Goal: Information Seeking & Learning: Learn about a topic

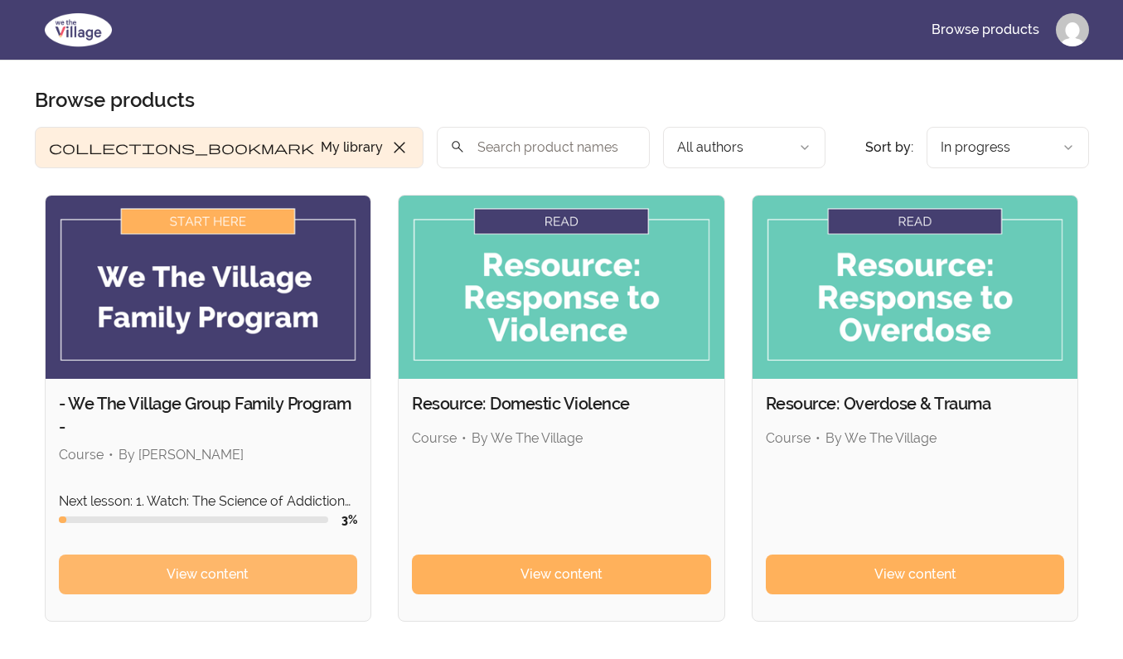
click at [191, 573] on span "View content" at bounding box center [208, 574] width 82 height 20
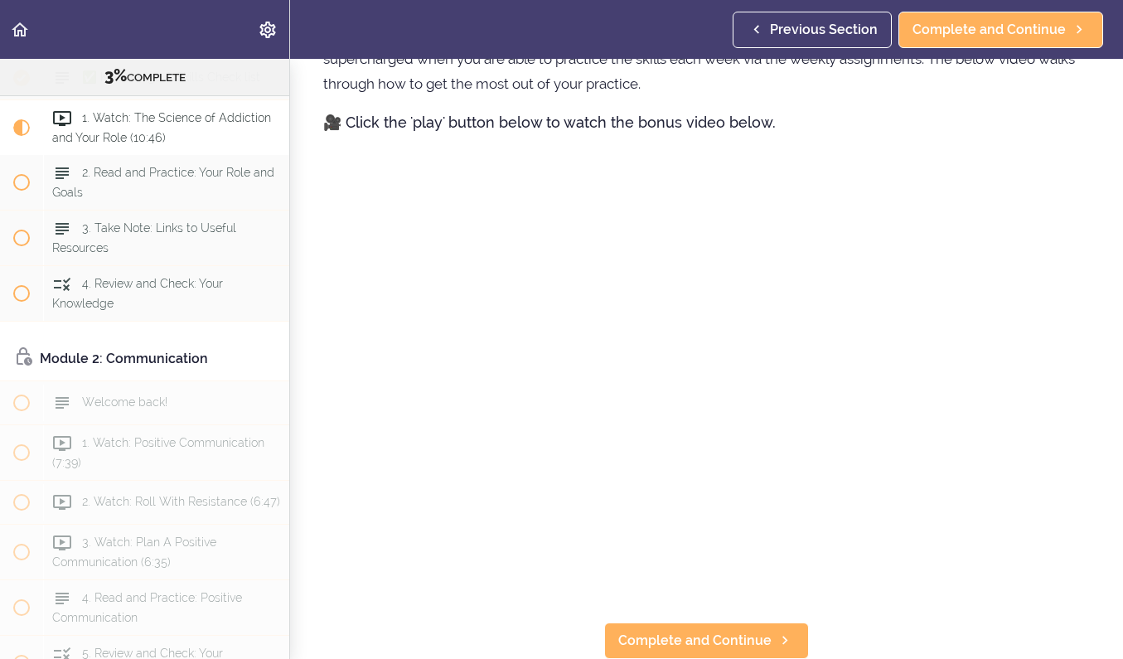
scroll to position [968, 0]
click at [733, 634] on span "Complete and Continue" at bounding box center [694, 641] width 153 height 20
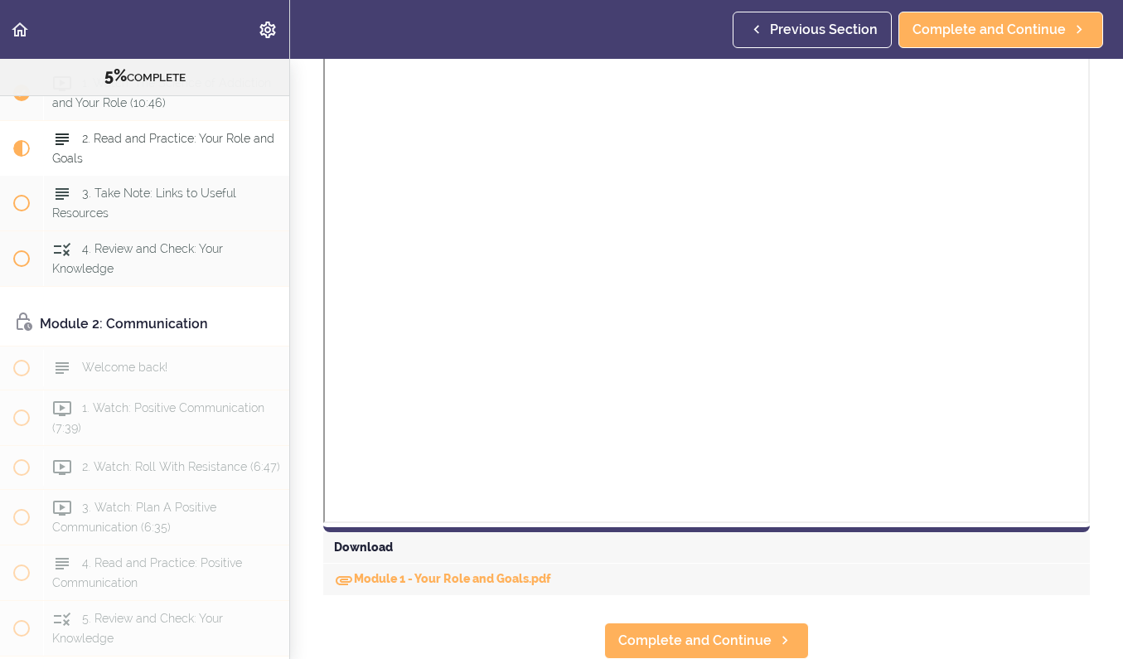
scroll to position [1008, 0]
click at [364, 545] on div "Download" at bounding box center [706, 548] width 767 height 31
click at [361, 579] on link "Module 1 - Your Role and Goals.pdf" at bounding box center [442, 579] width 217 height 13
click at [698, 635] on span "Complete and Continue" at bounding box center [694, 641] width 153 height 20
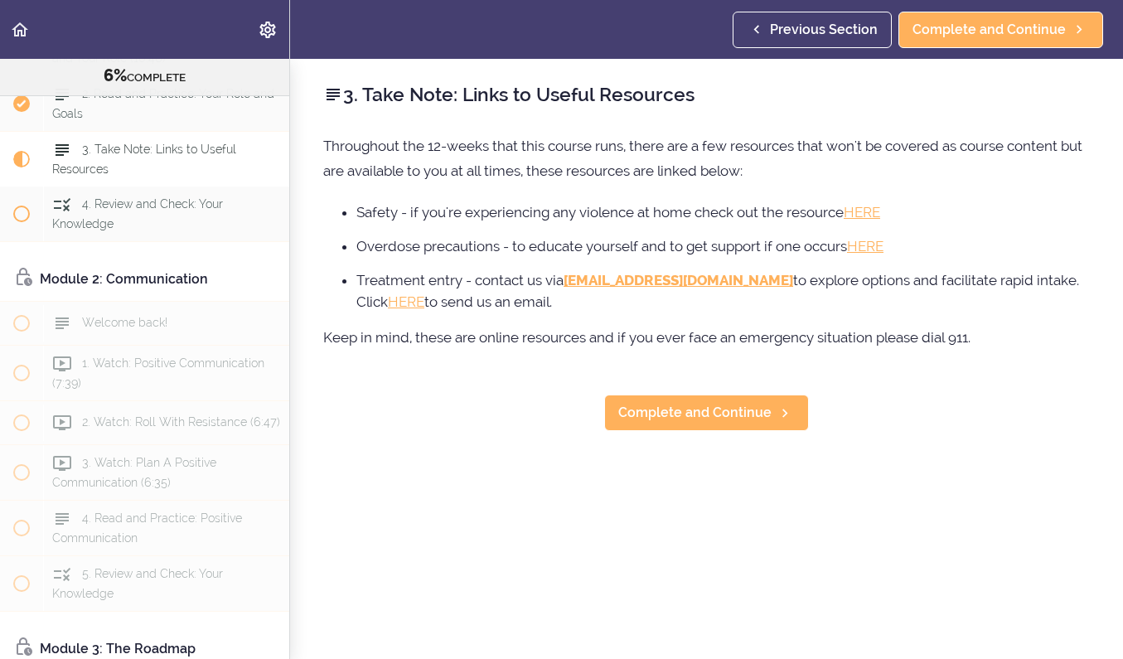
scroll to position [310, 0]
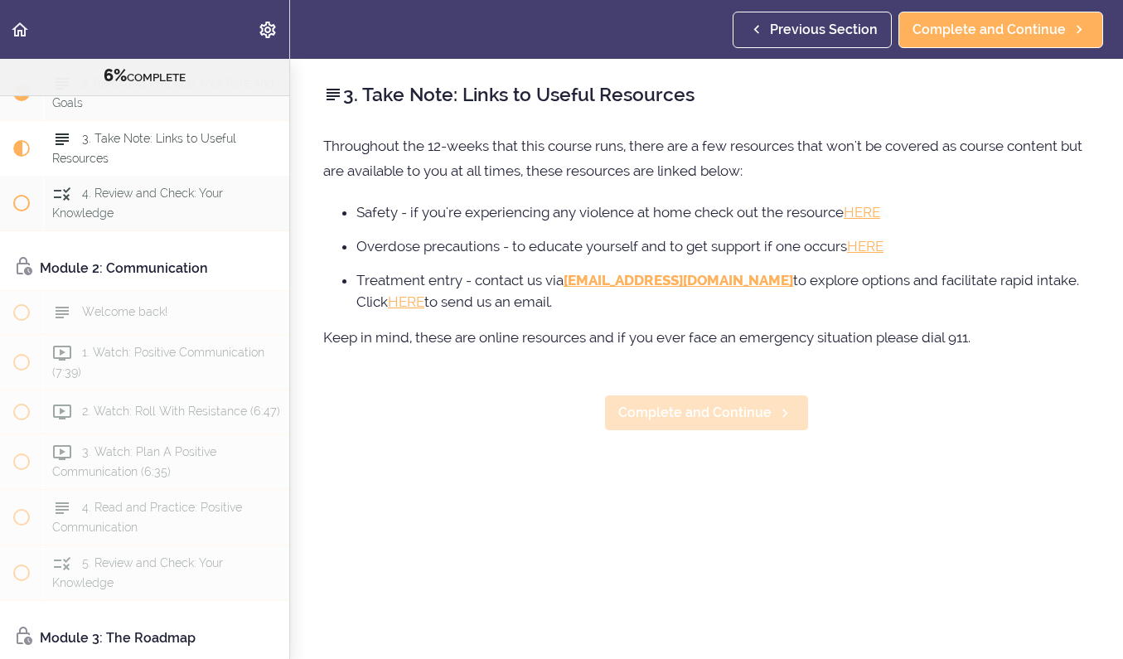
click at [685, 416] on span "Complete and Continue" at bounding box center [694, 413] width 153 height 20
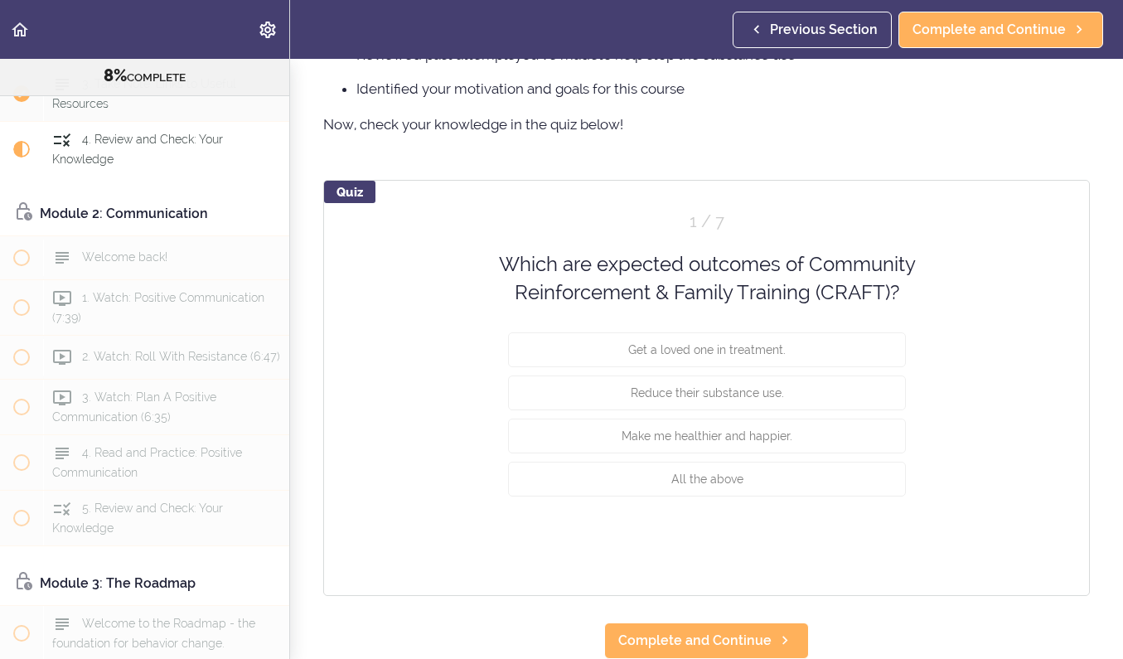
scroll to position [1270, 0]
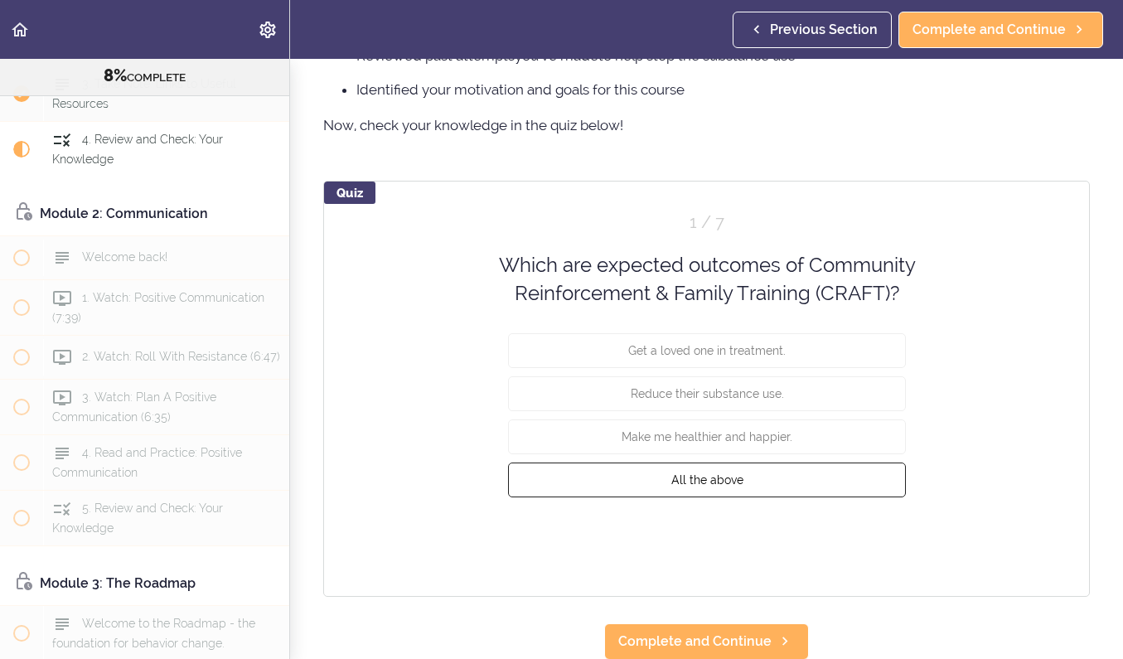
click at [708, 479] on span "All the above" at bounding box center [706, 478] width 72 height 13
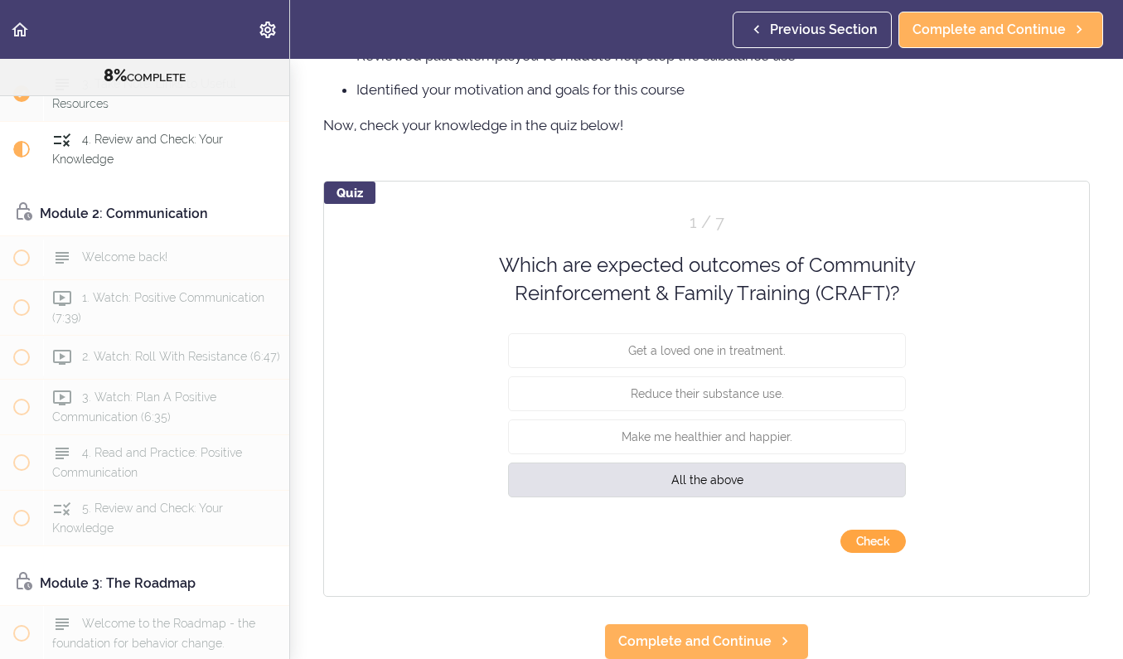
click at [860, 542] on button "Check" at bounding box center [872, 541] width 65 height 23
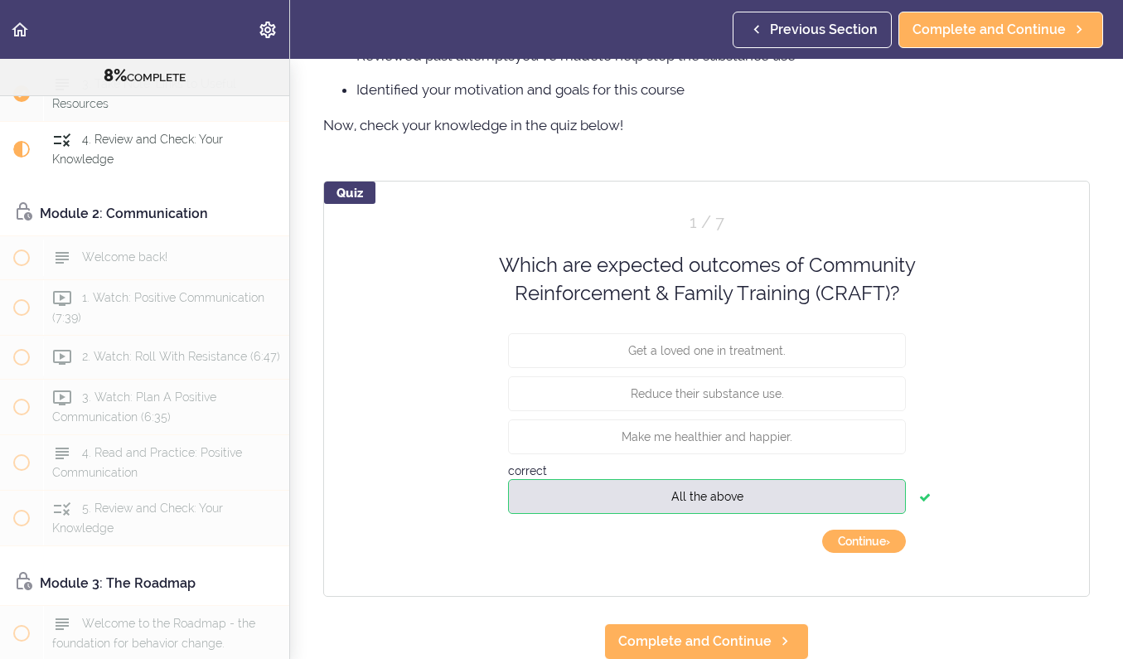
click at [860, 542] on button "Continue ›" at bounding box center [864, 541] width 84 height 23
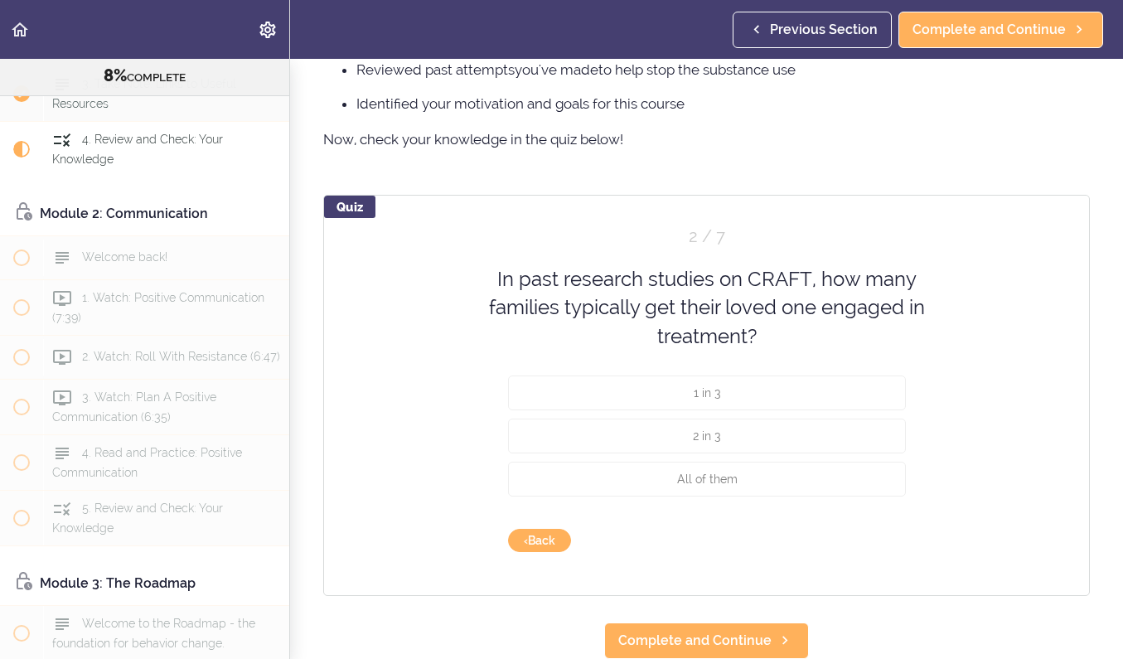
scroll to position [1255, 0]
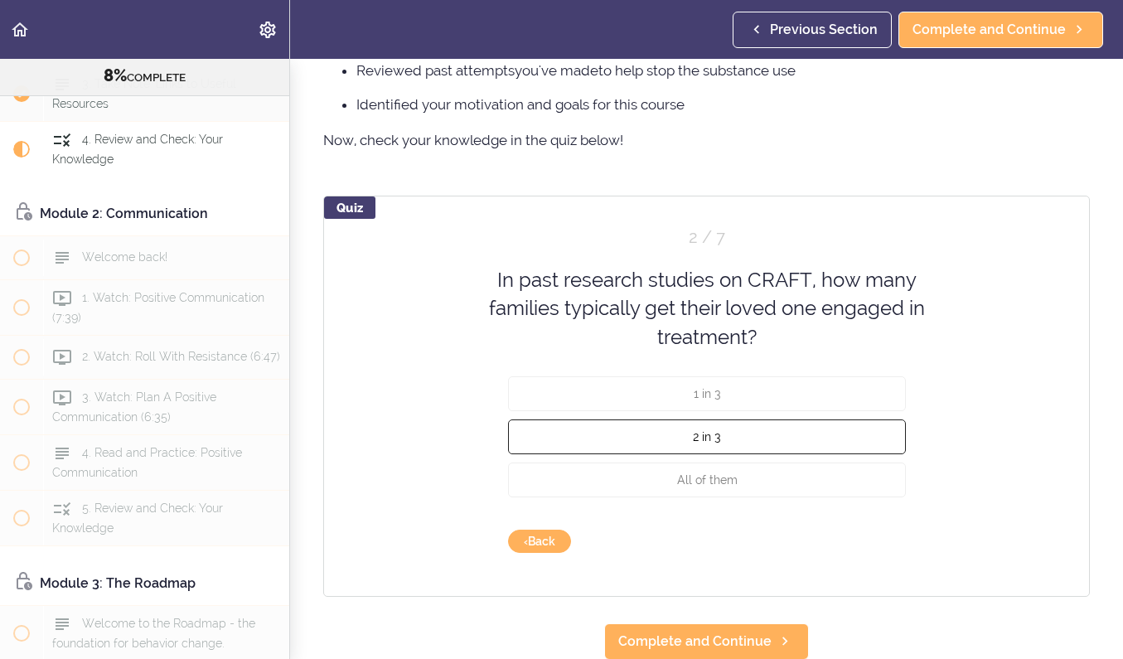
click at [724, 429] on button "2 in 3" at bounding box center [707, 436] width 398 height 35
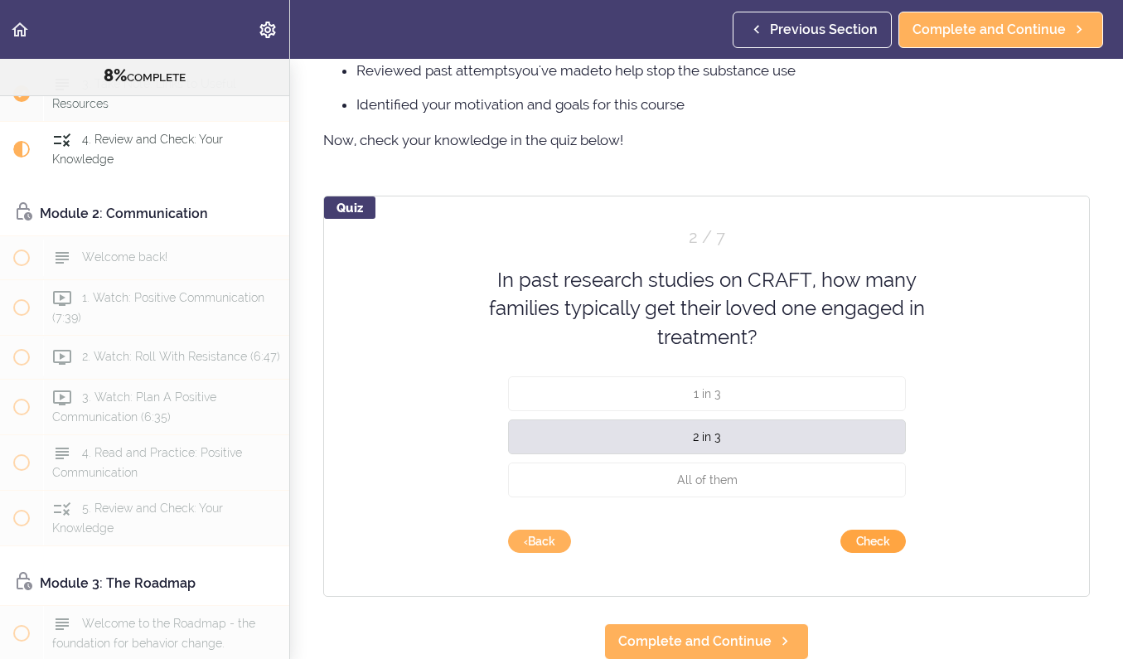
click at [874, 543] on button "Check" at bounding box center [872, 541] width 65 height 23
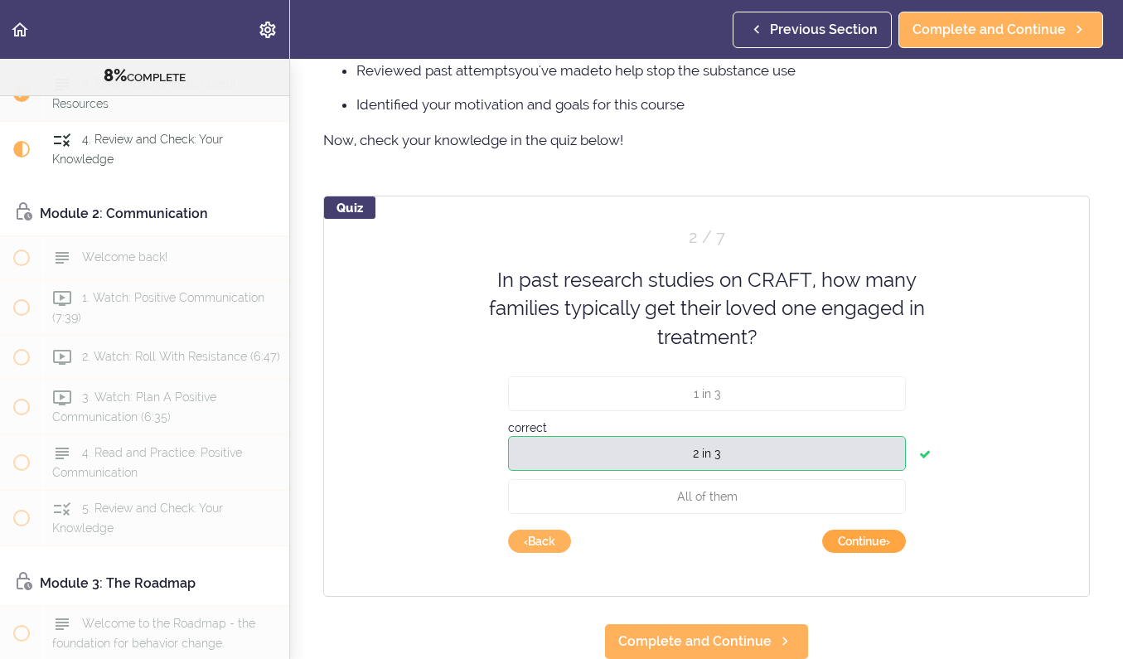
click at [847, 543] on button "Continue ›" at bounding box center [864, 541] width 84 height 23
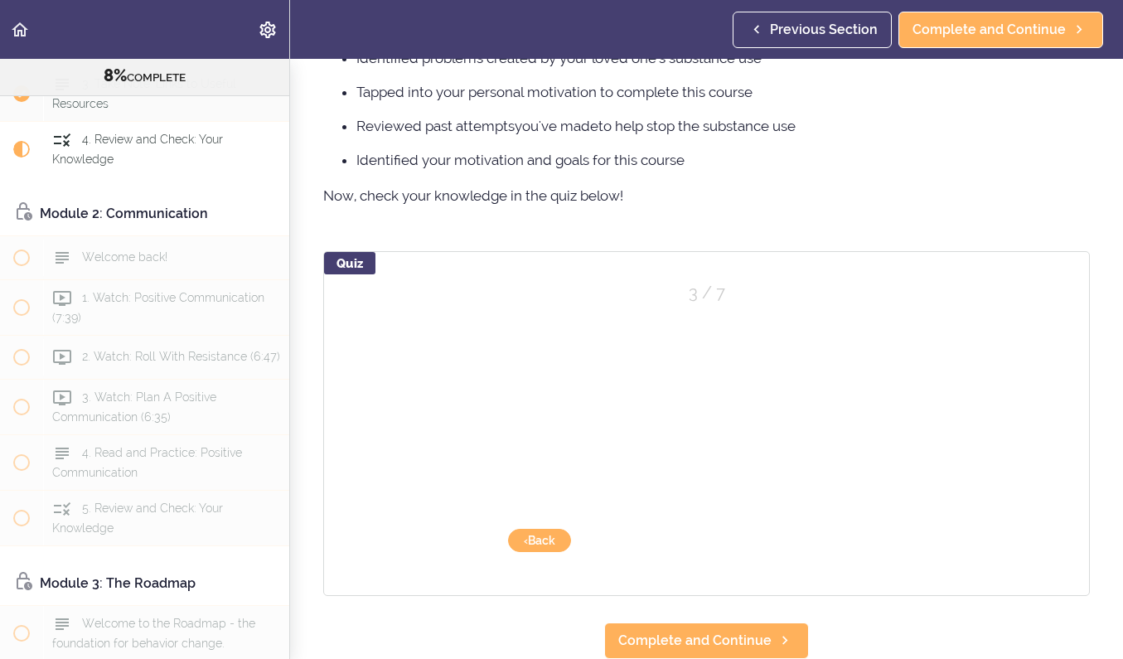
scroll to position [1198, 0]
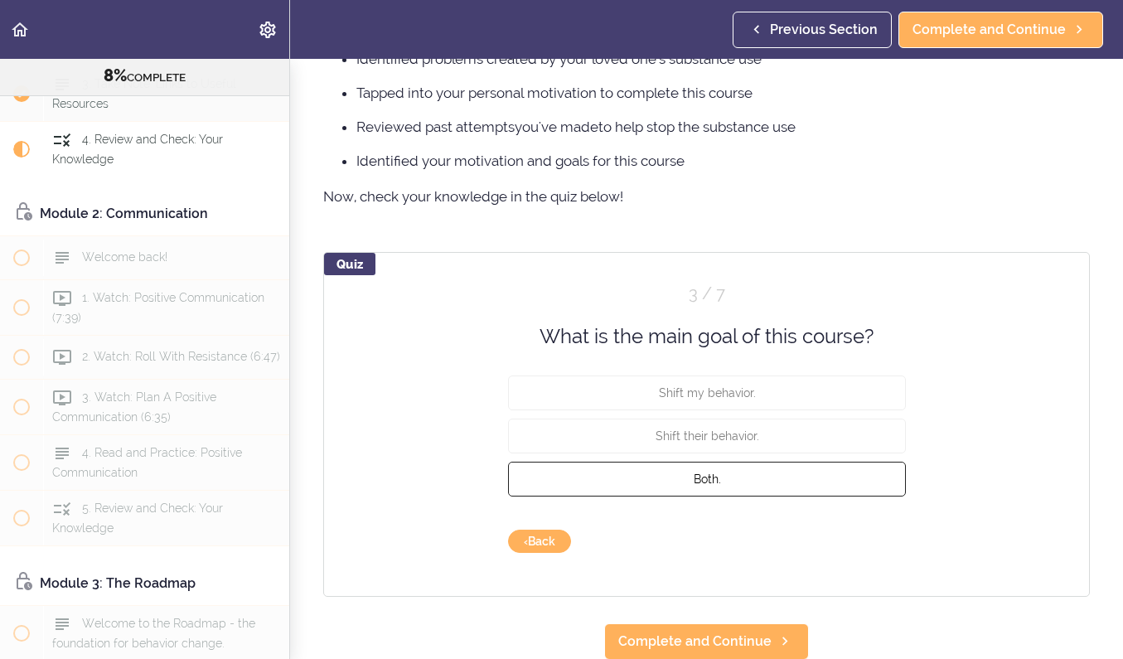
click at [717, 479] on span "Both." at bounding box center [706, 478] width 27 height 13
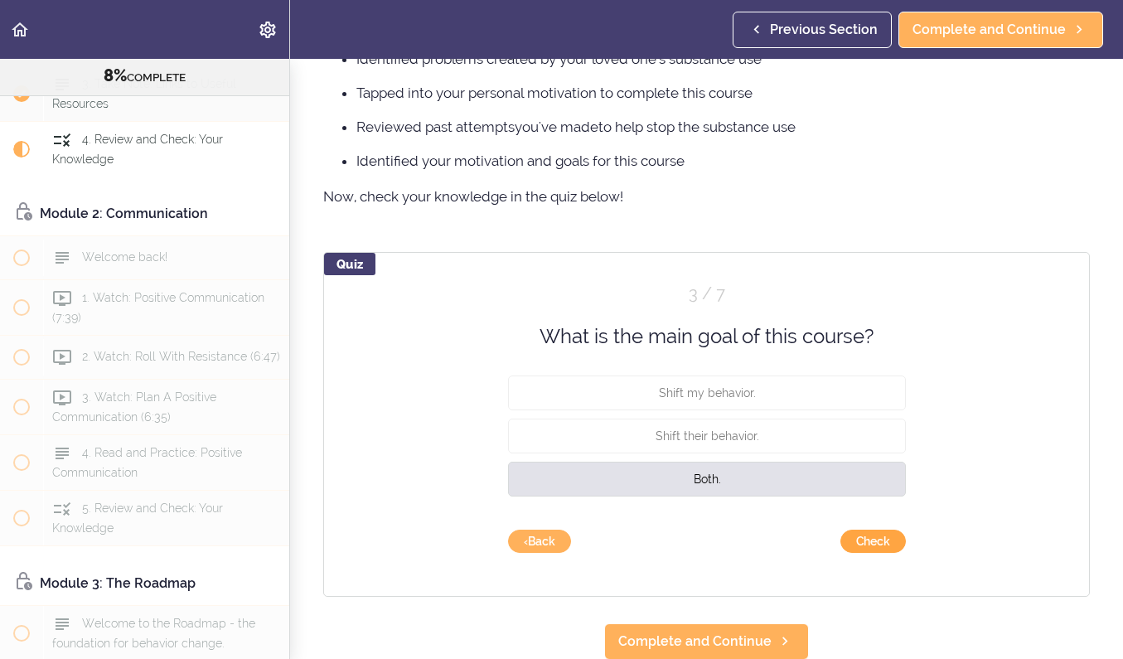
click at [856, 541] on button "Check" at bounding box center [872, 541] width 65 height 23
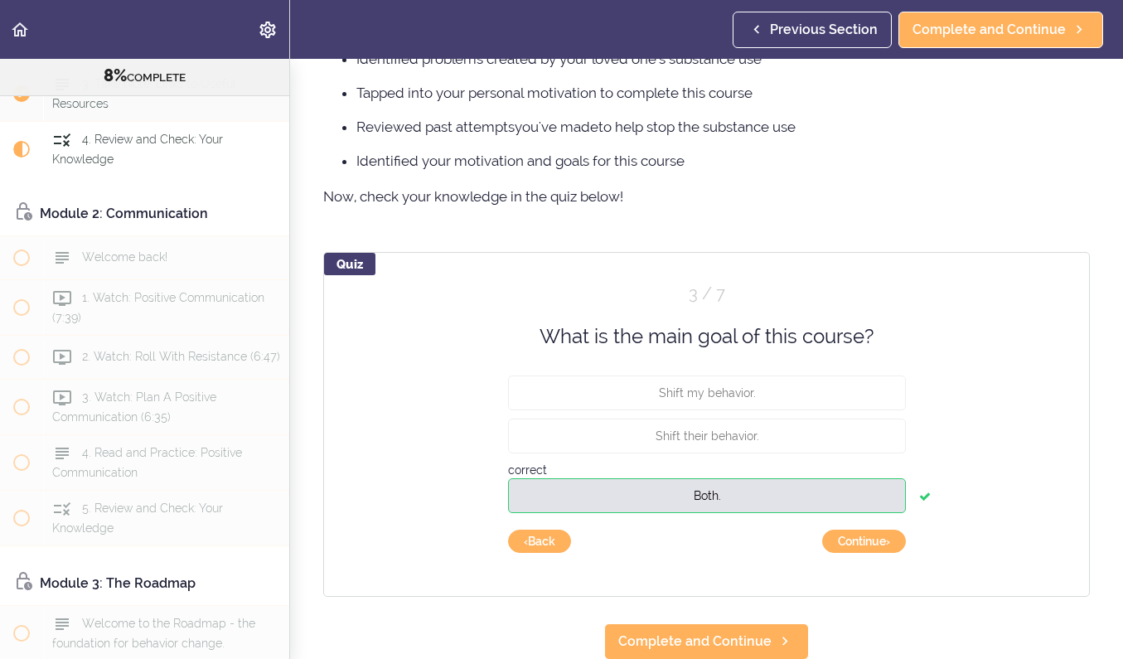
click at [856, 541] on button "Continue ›" at bounding box center [864, 541] width 84 height 23
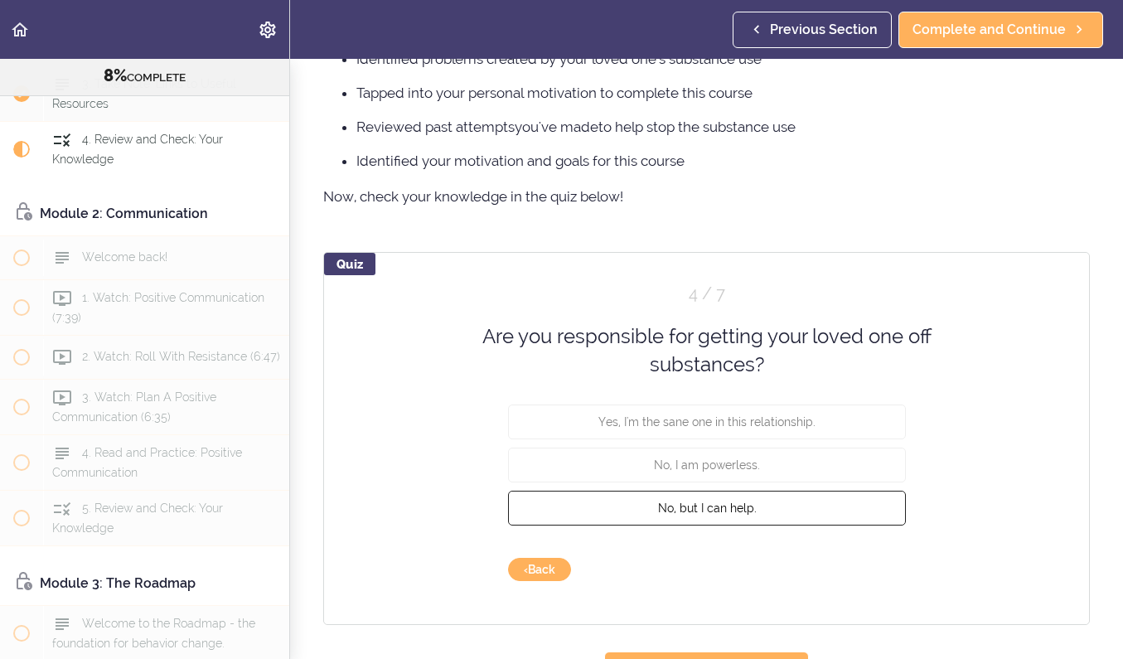
click at [707, 509] on span "No, but I can help." at bounding box center [706, 507] width 99 height 13
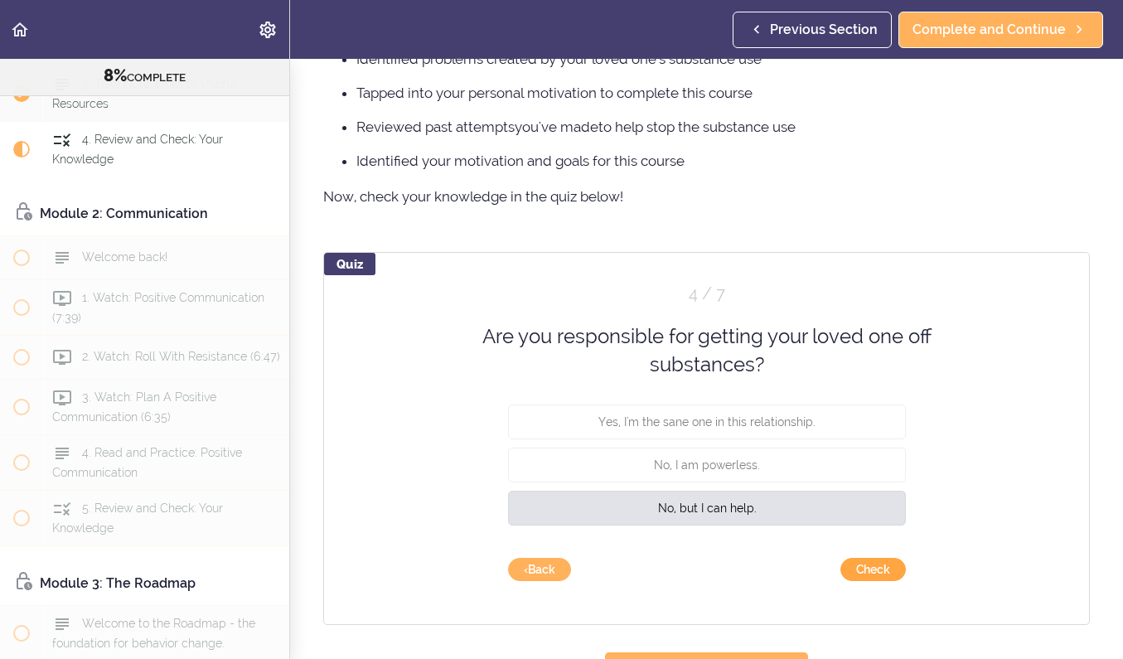
click at [863, 573] on button "Check" at bounding box center [872, 569] width 65 height 23
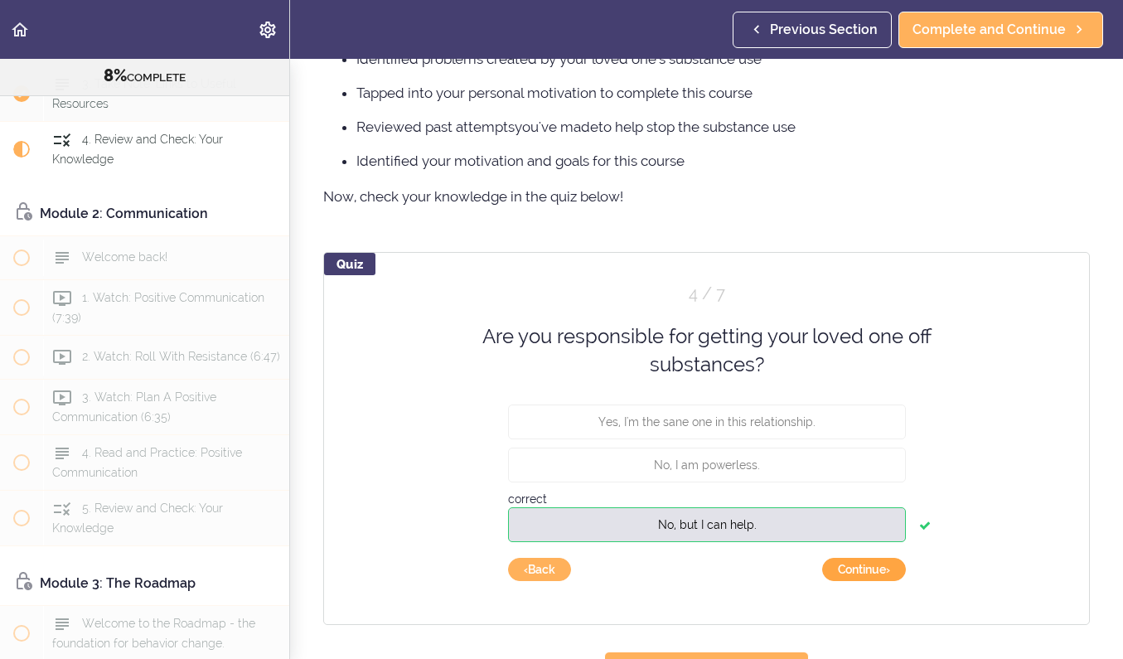
click at [854, 570] on button "Continue ›" at bounding box center [864, 569] width 84 height 23
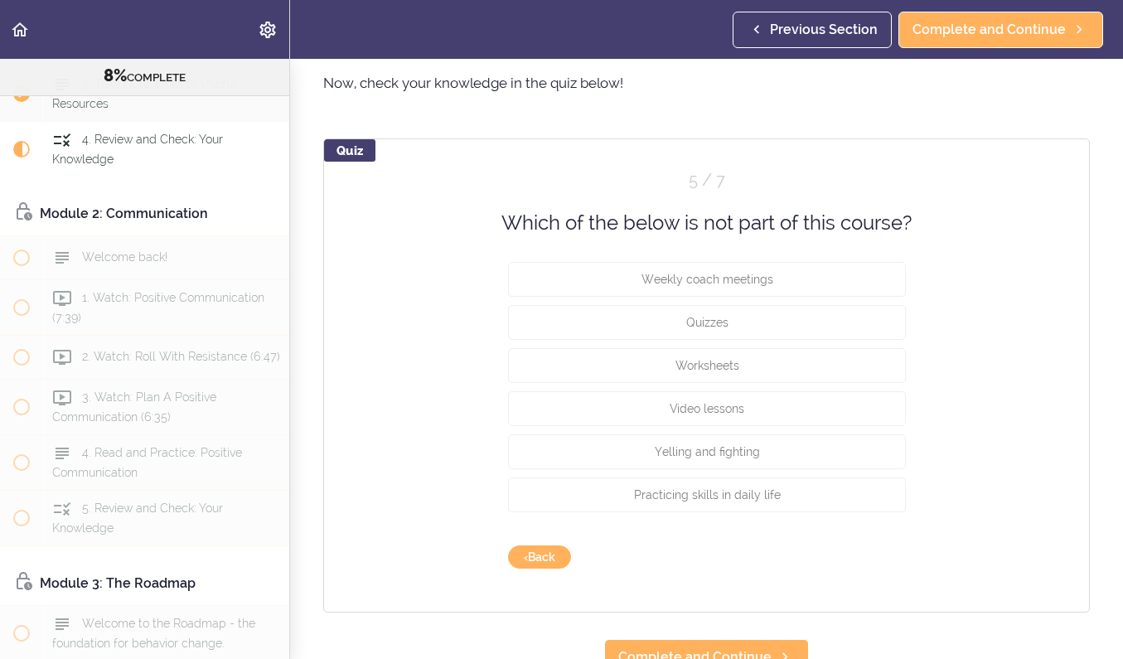
scroll to position [1328, 0]
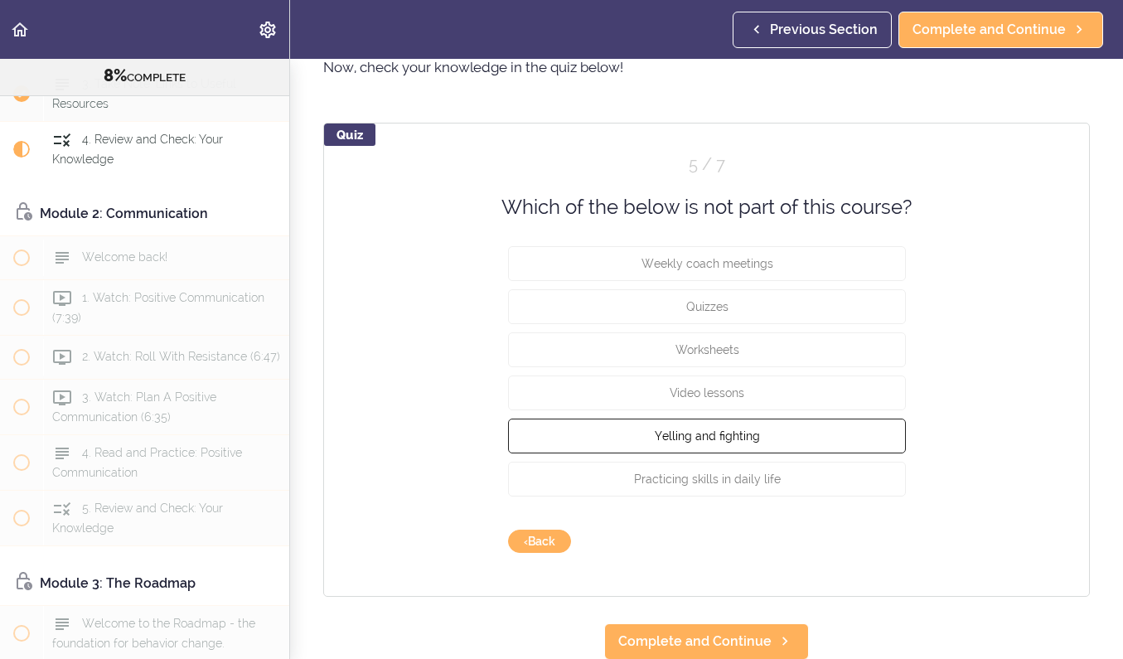
click at [699, 436] on span "Yelling and fighting" at bounding box center [706, 435] width 105 height 13
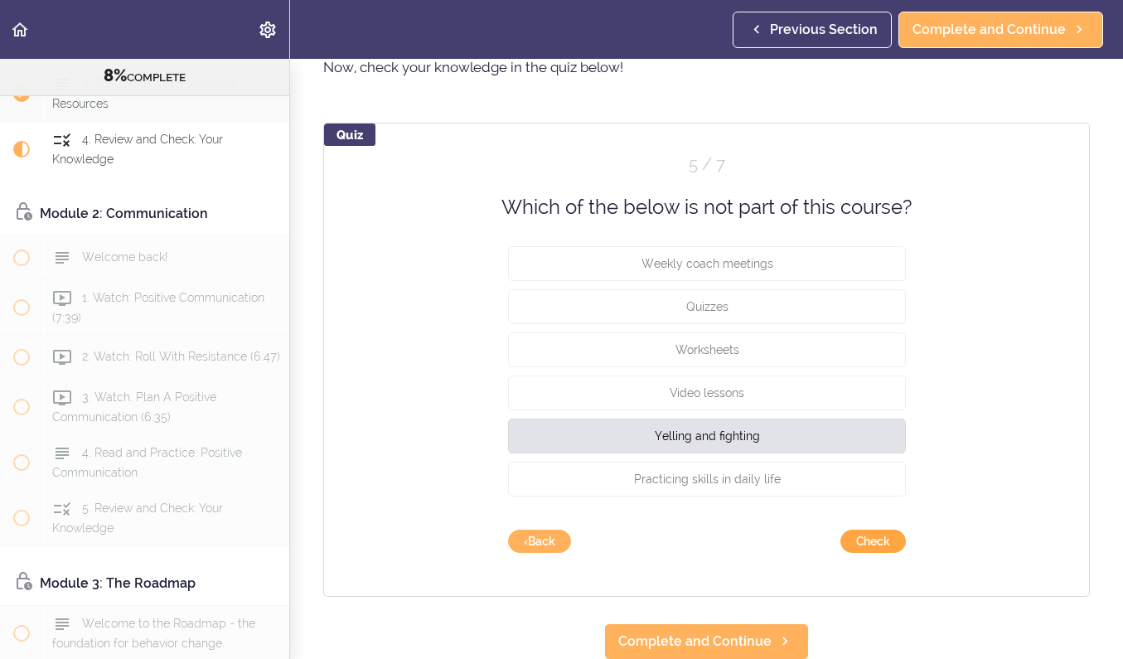
click at [870, 544] on button "Check" at bounding box center [872, 541] width 65 height 23
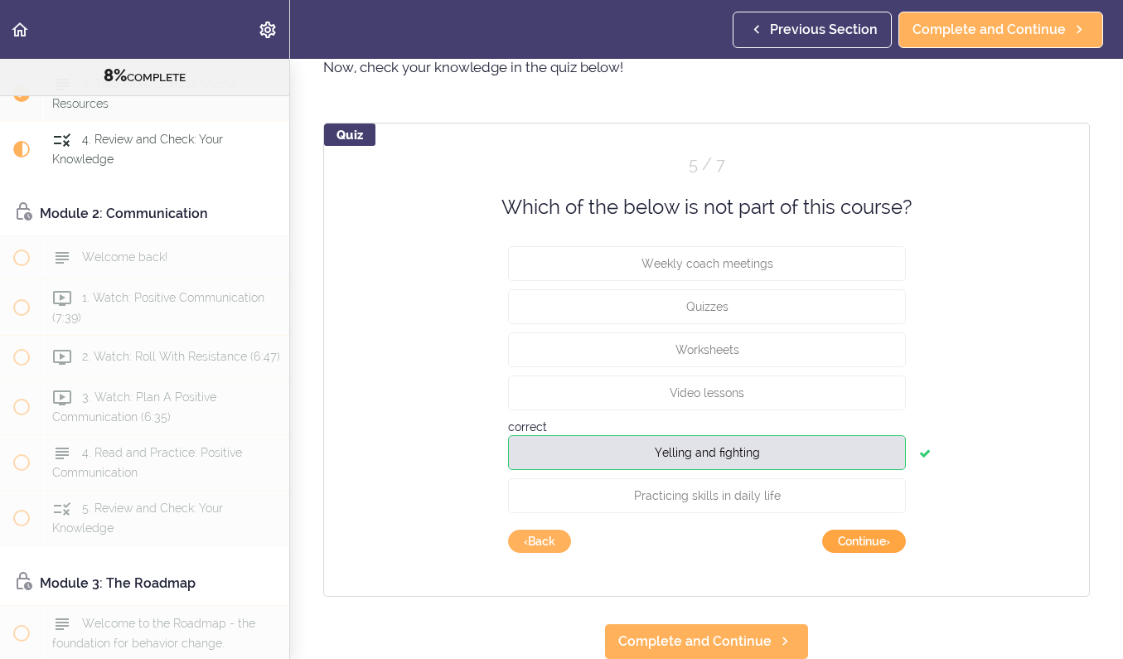
click at [859, 539] on button "Continue ›" at bounding box center [864, 541] width 84 height 23
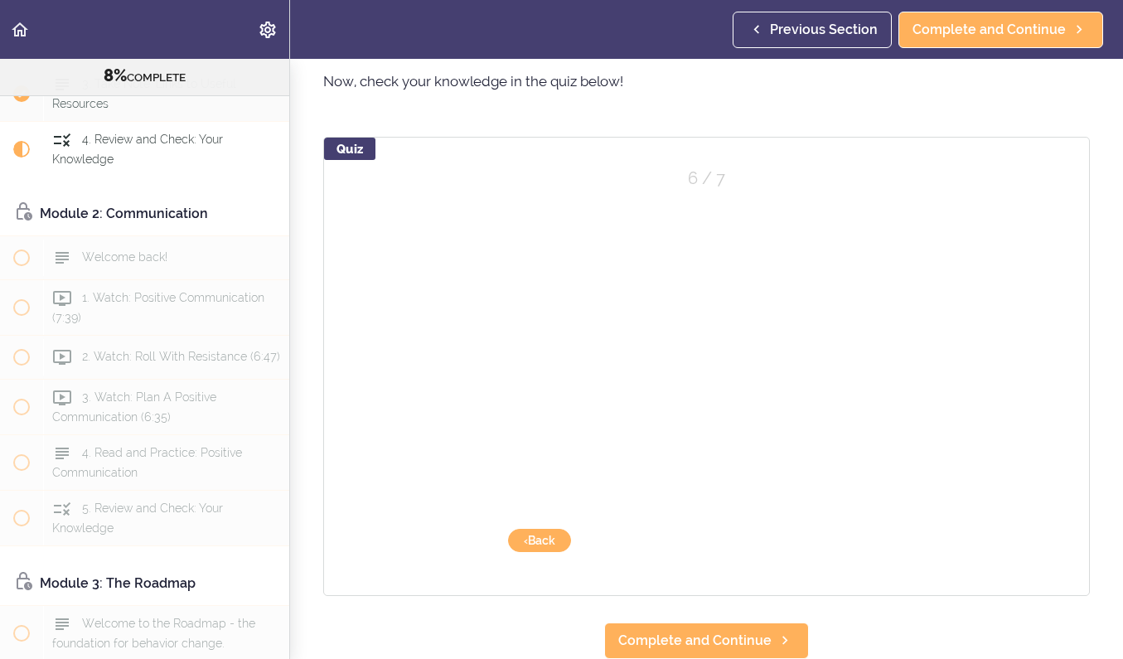
scroll to position [1313, 0]
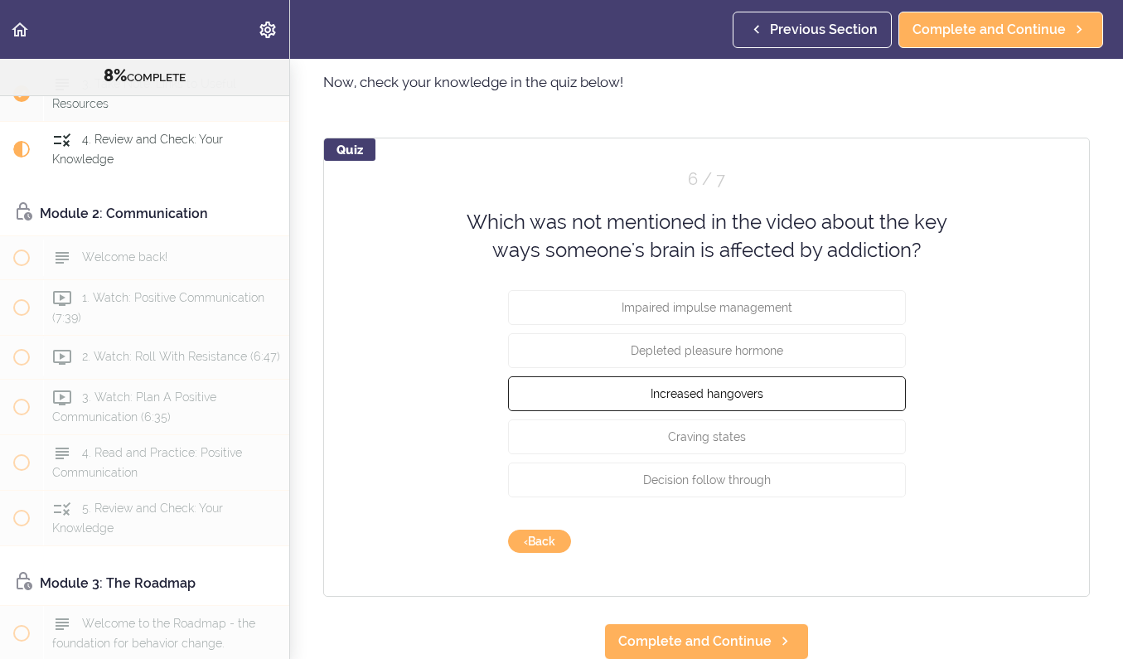
click at [729, 394] on span "Increased hangovers" at bounding box center [707, 392] width 113 height 13
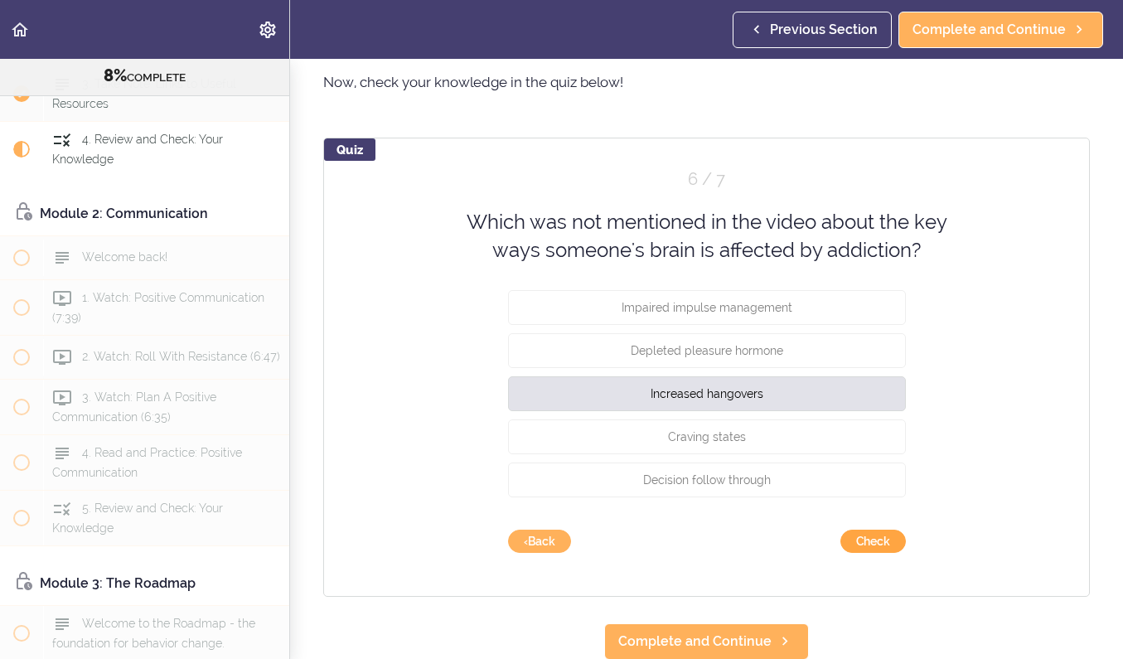
click at [872, 539] on button "Check" at bounding box center [872, 541] width 65 height 23
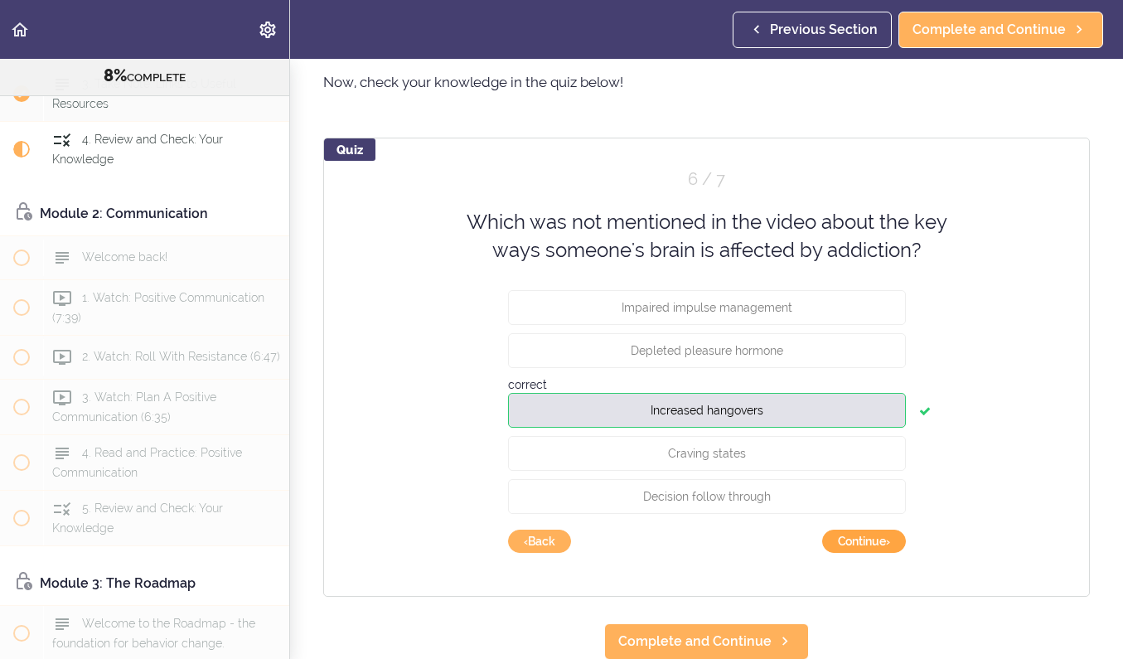
click at [854, 535] on button "Continue ›" at bounding box center [864, 541] width 84 height 23
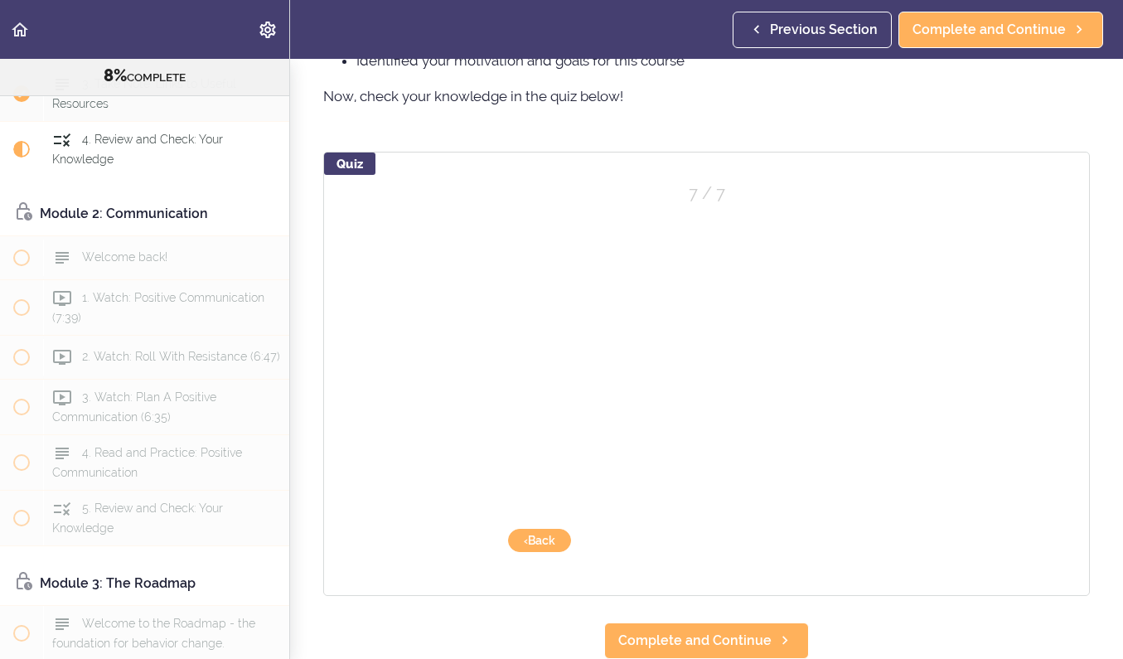
scroll to position [1298, 0]
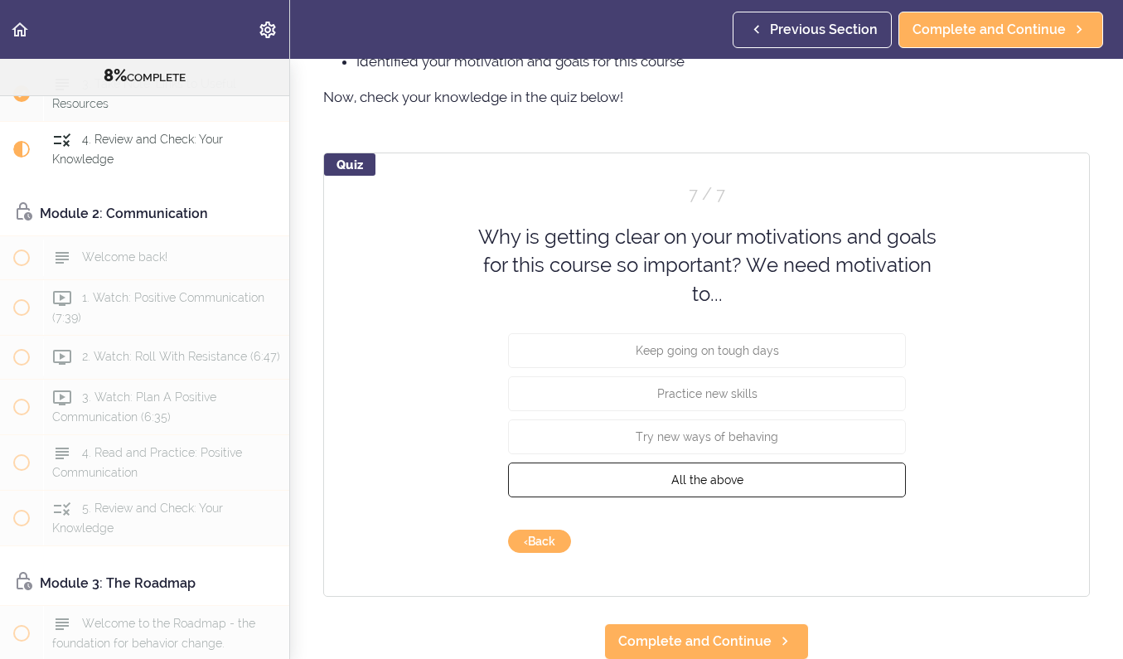
click at [679, 476] on span "All the above" at bounding box center [706, 479] width 72 height 13
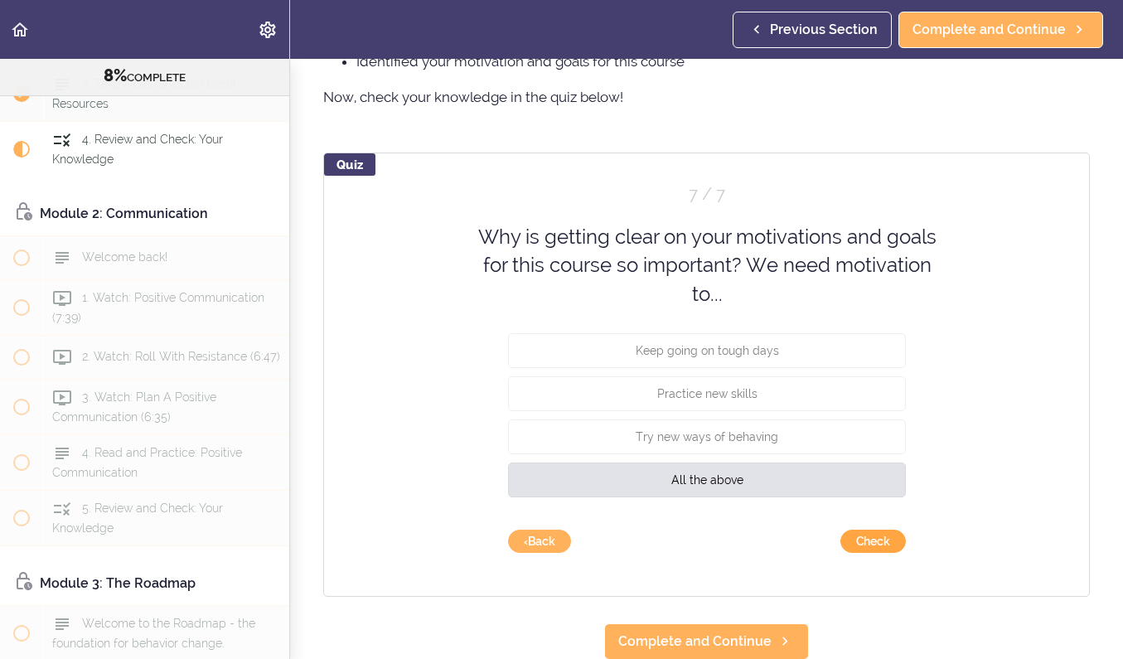
click at [863, 546] on button "Check" at bounding box center [872, 541] width 65 height 23
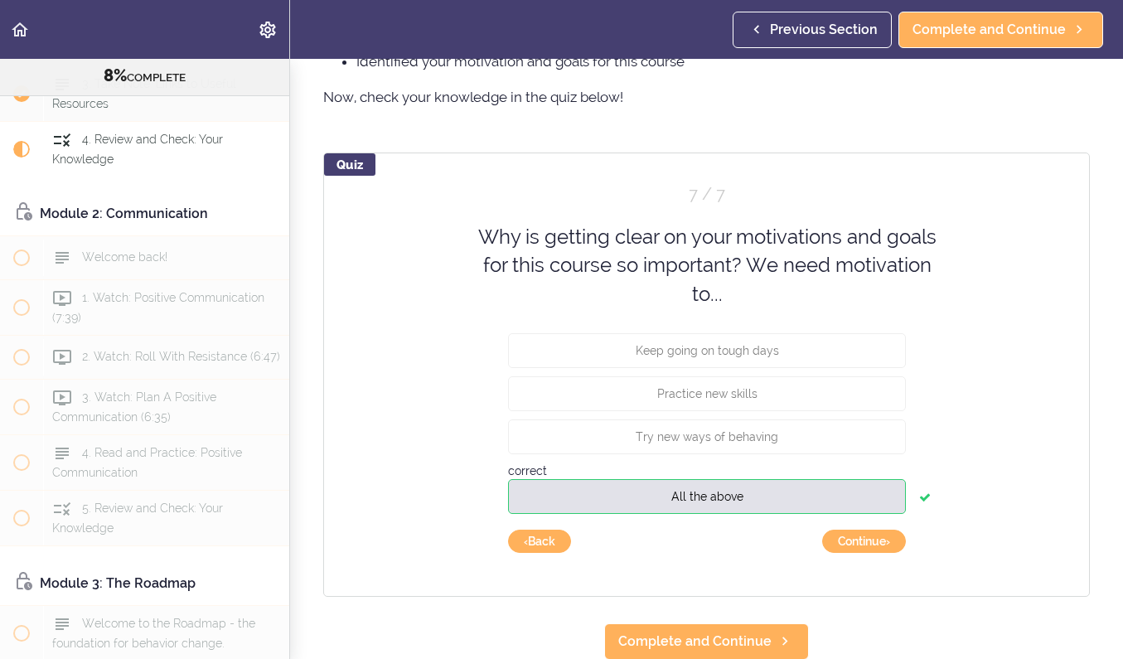
click at [863, 546] on button "Continue ›" at bounding box center [864, 541] width 84 height 23
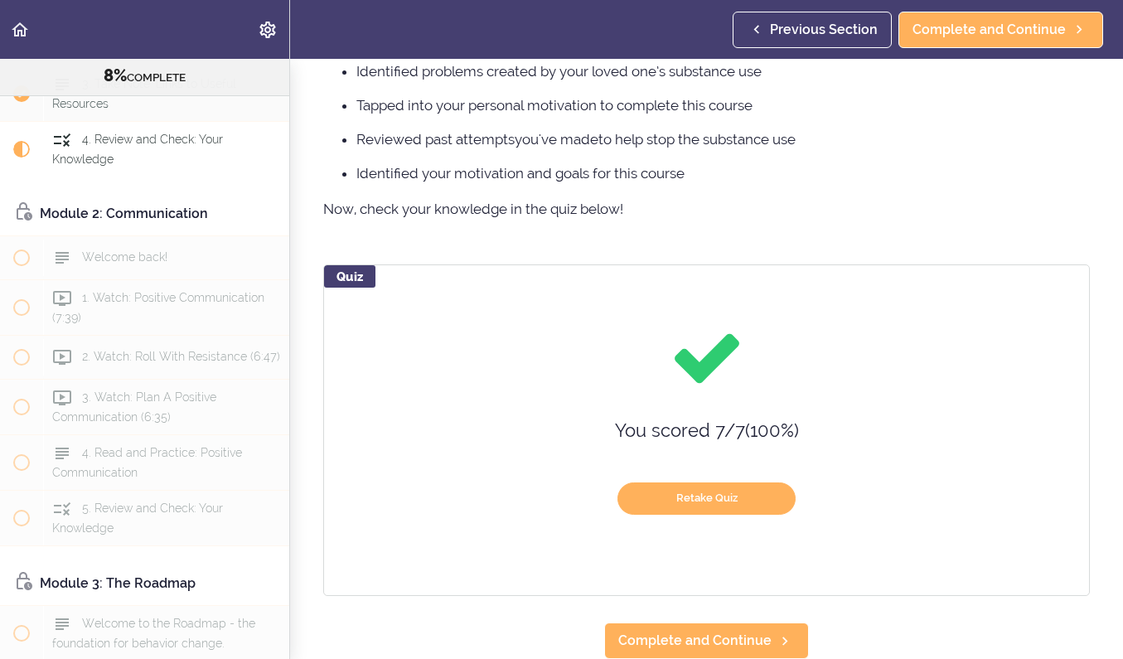
scroll to position [1186, 0]
click at [683, 628] on link "Complete and Continue" at bounding box center [706, 640] width 205 height 36
